Goal: Information Seeking & Learning: Learn about a topic

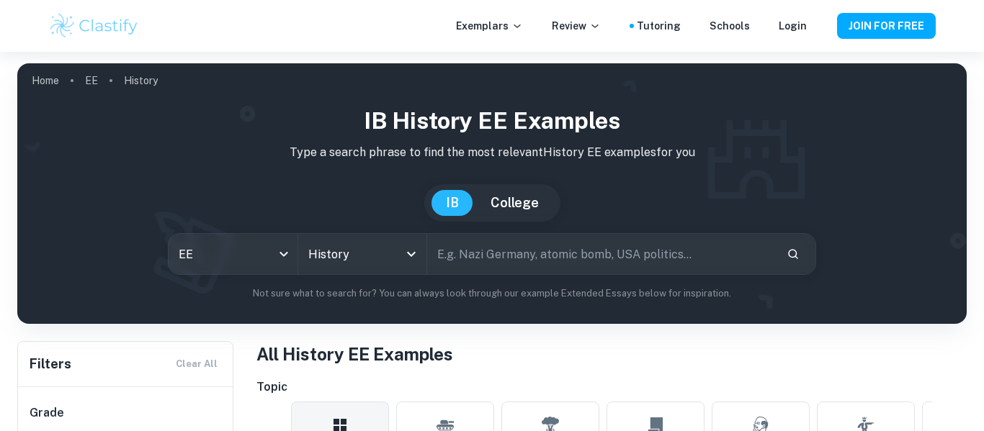
scroll to position [367, 0]
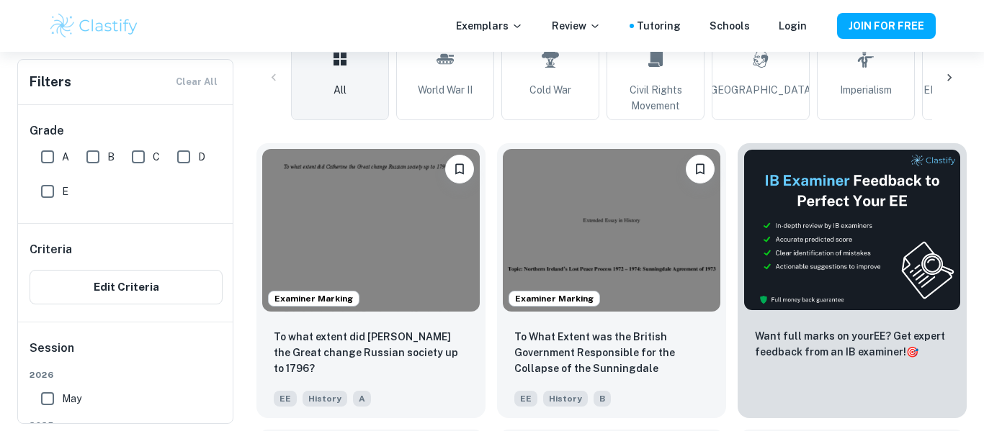
click at [424, 97] on span "World War II" at bounding box center [445, 90] width 55 height 16
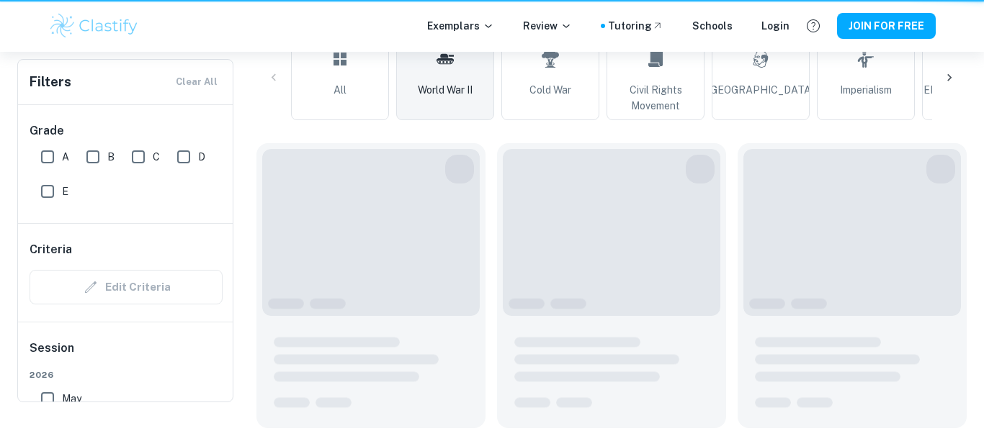
type input "World War II"
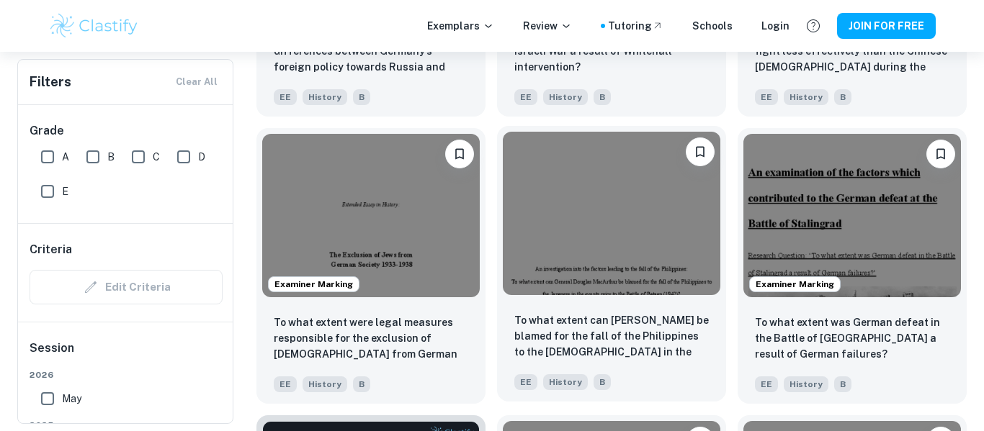
scroll to position [1881, 0]
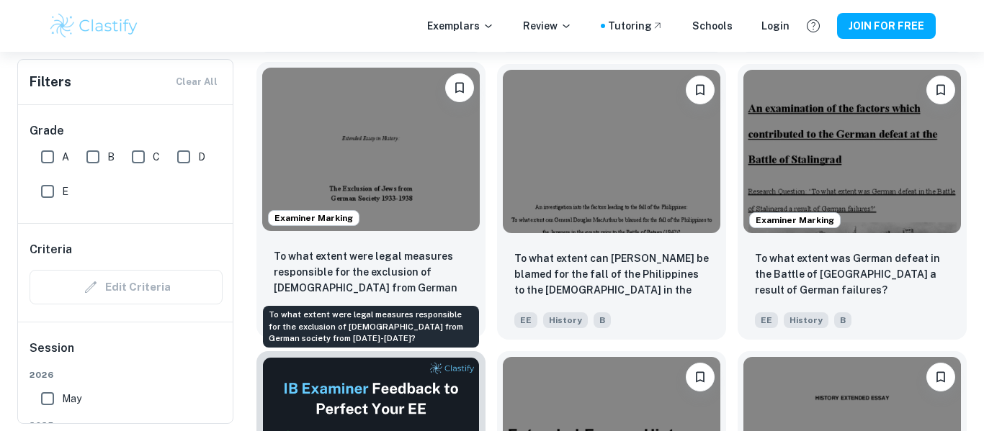
click at [391, 258] on p "To what extent were legal measures responsible for the exclusion of [DEMOGRAPHI…" at bounding box center [371, 273] width 194 height 49
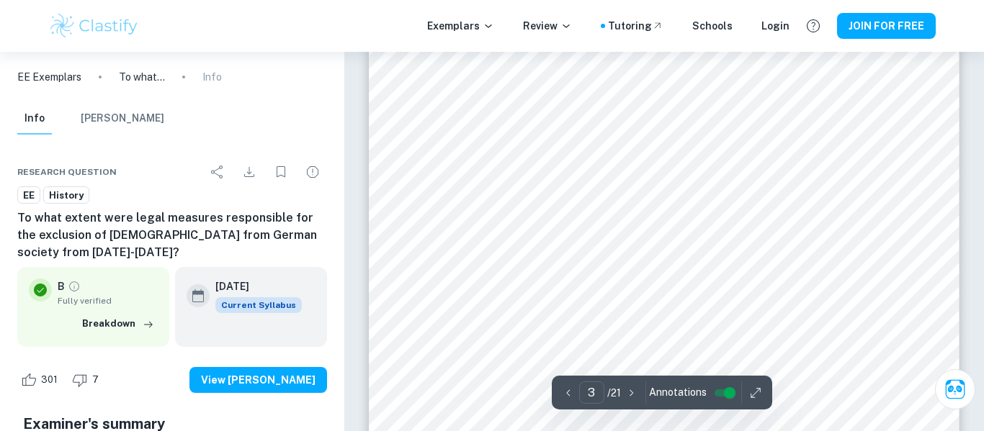
scroll to position [1993, 0]
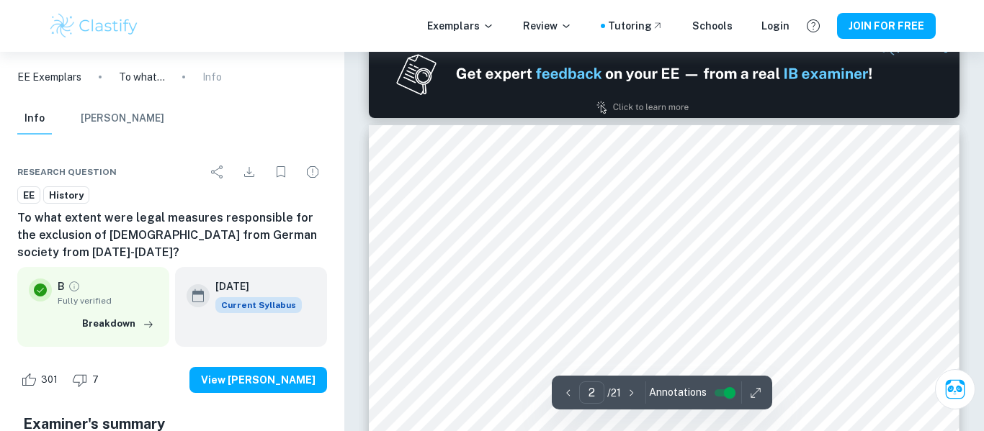
type input "1"
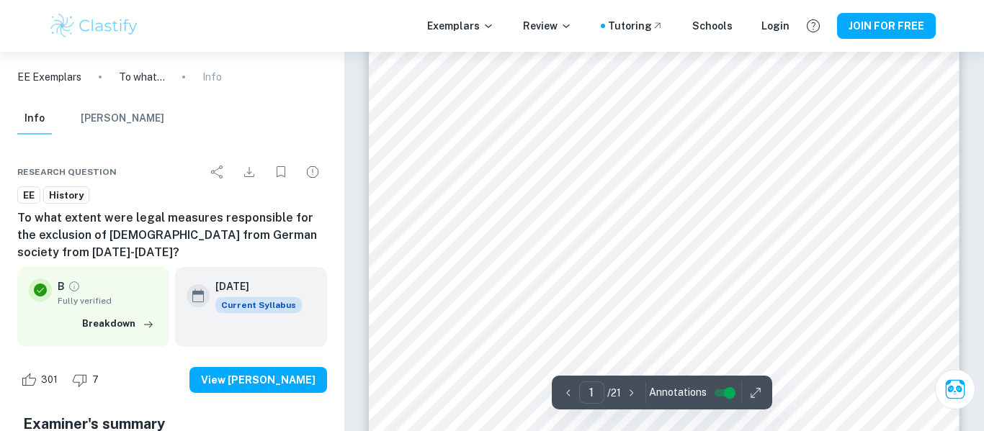
scroll to position [110, 0]
